Goal: Information Seeking & Learning: Find contact information

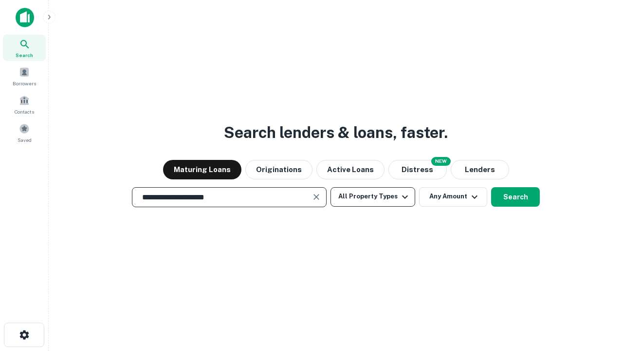
type input "**********"
click at [373, 196] on button "All Property Types" at bounding box center [373, 196] width 85 height 19
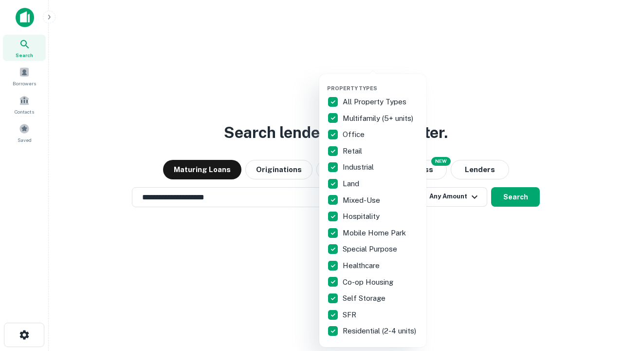
click at [381, 82] on button "button" at bounding box center [380, 82] width 107 height 0
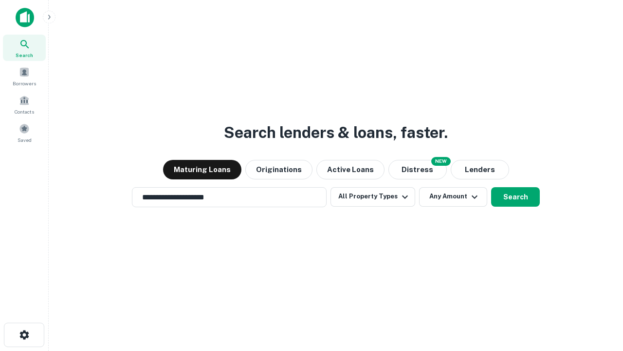
scroll to position [6, 117]
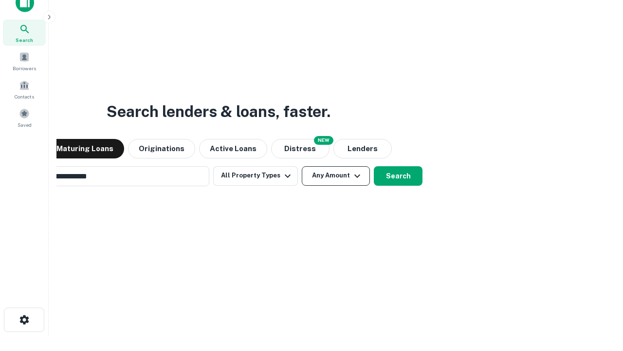
click at [302, 166] on button "Any Amount" at bounding box center [336, 175] width 68 height 19
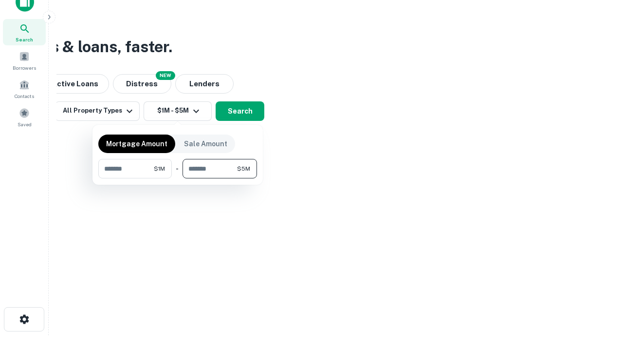
type input "*******"
click at [178, 178] on button "button" at bounding box center [177, 178] width 159 height 0
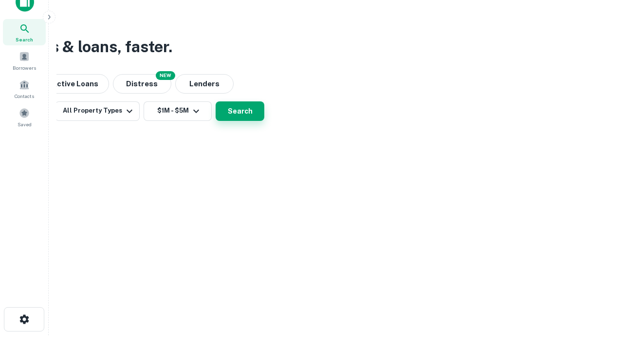
click at [264, 121] on button "Search" at bounding box center [240, 110] width 49 height 19
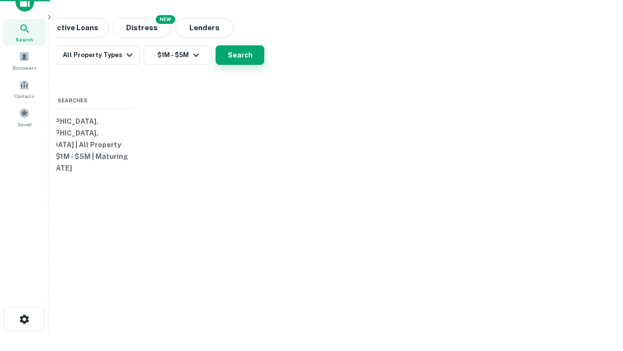
scroll to position [15, 0]
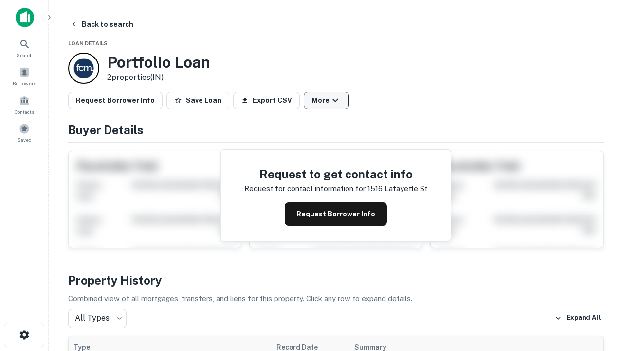
click at [326, 100] on button "More" at bounding box center [326, 101] width 45 height 18
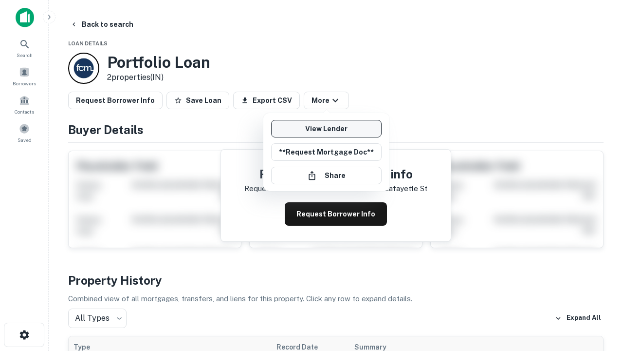
click at [326, 129] on link "View Lender" at bounding box center [326, 129] width 111 height 18
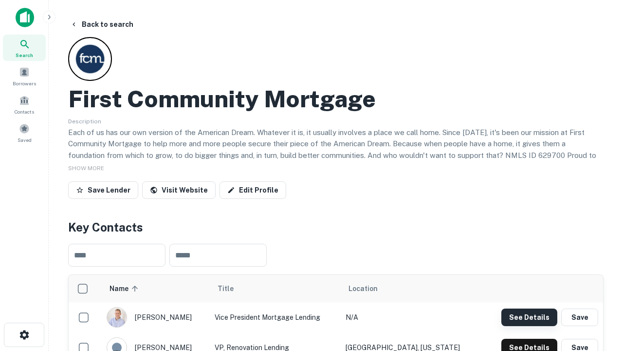
click at [529, 317] on button "See Details" at bounding box center [530, 317] width 56 height 18
click at [24, 335] on icon "button" at bounding box center [25, 335] width 12 height 12
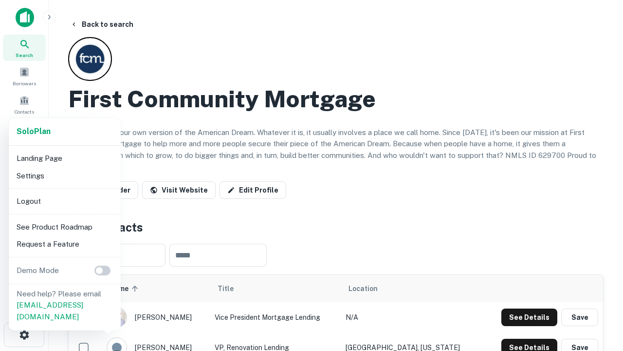
click at [64, 201] on li "Logout" at bounding box center [65, 201] width 104 height 18
